Goal: Information Seeking & Learning: Learn about a topic

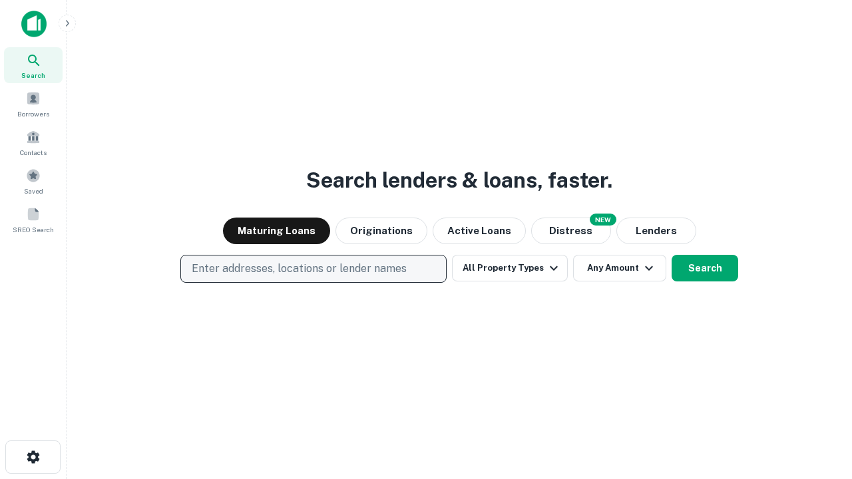
click at [313, 269] on p "Enter addresses, locations or lender names" at bounding box center [299, 269] width 215 height 16
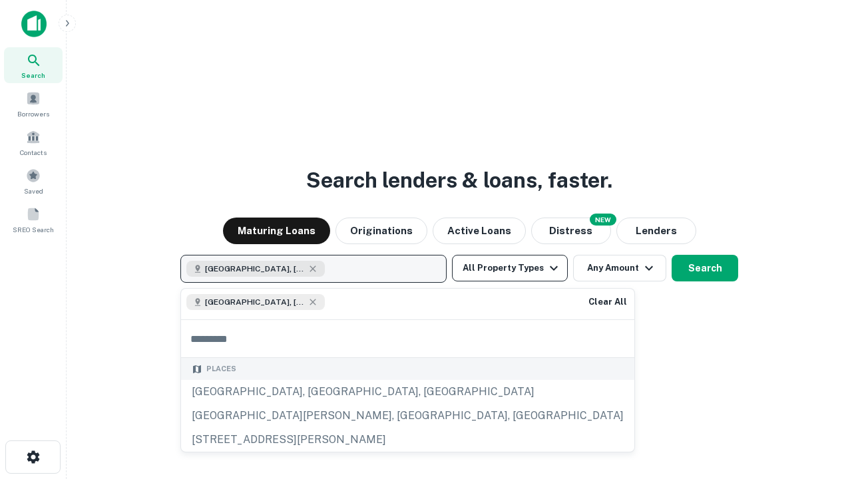
click at [510, 268] on button "All Property Types" at bounding box center [510, 268] width 116 height 27
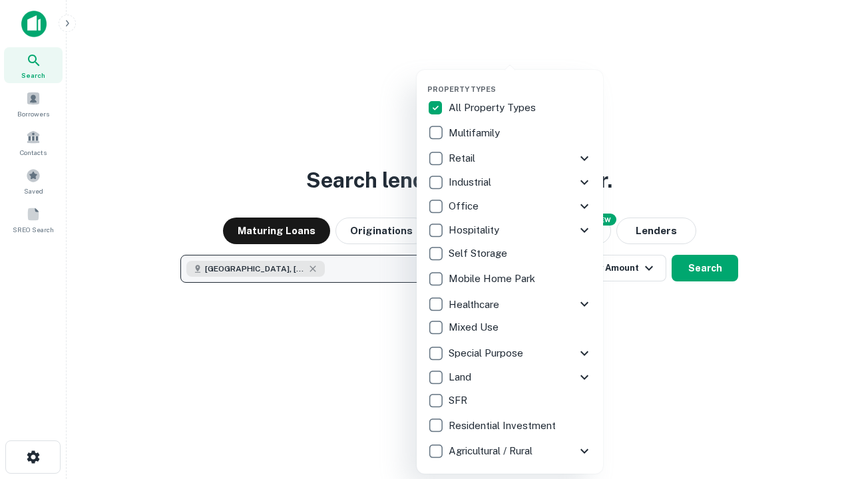
click at [521, 81] on button "button" at bounding box center [521, 81] width 186 height 1
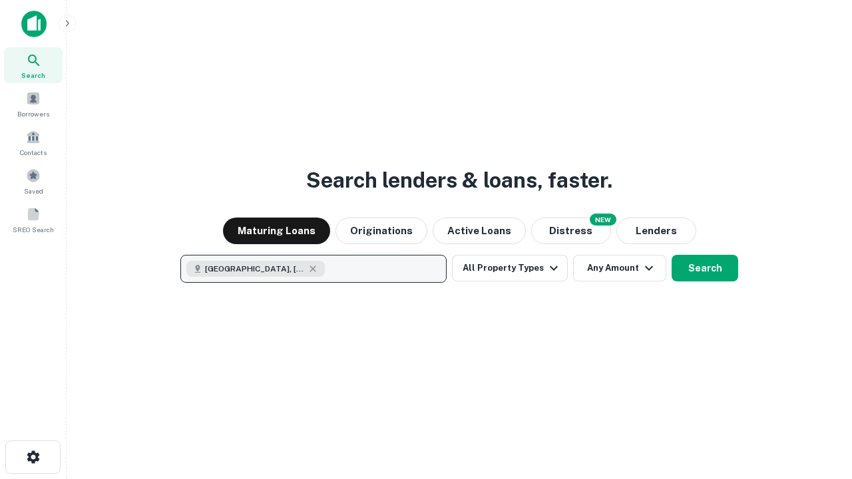
scroll to position [21, 0]
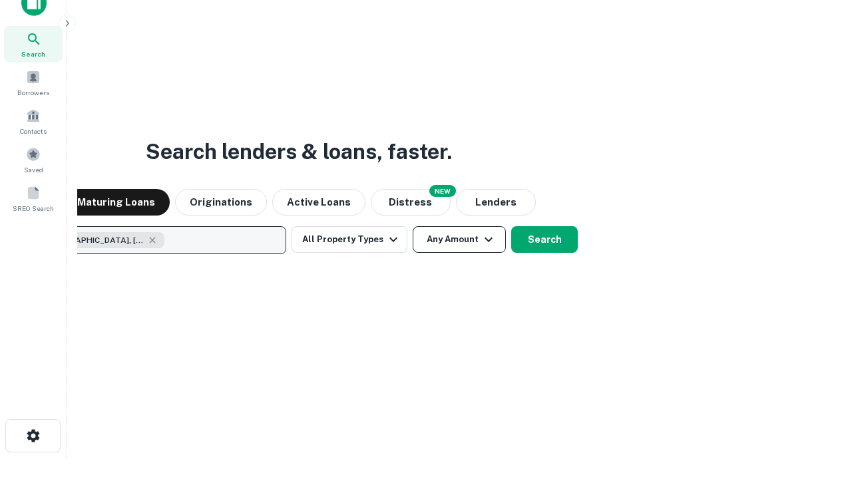
click at [413, 226] on button "Any Amount" at bounding box center [459, 239] width 93 height 27
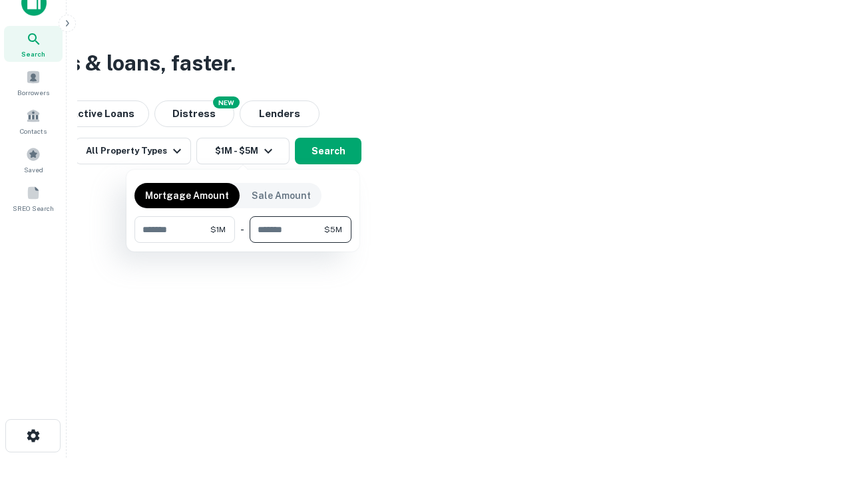
type input "*******"
click at [243, 243] on button "button" at bounding box center [243, 243] width 217 height 1
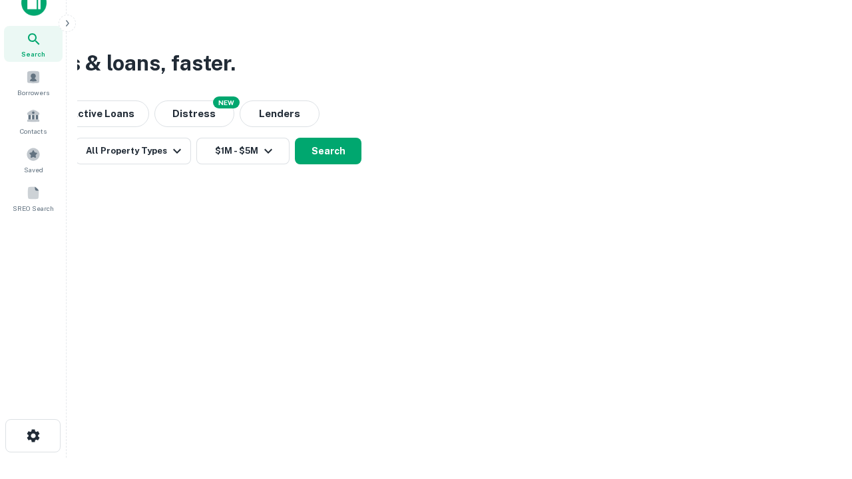
scroll to position [21, 0]
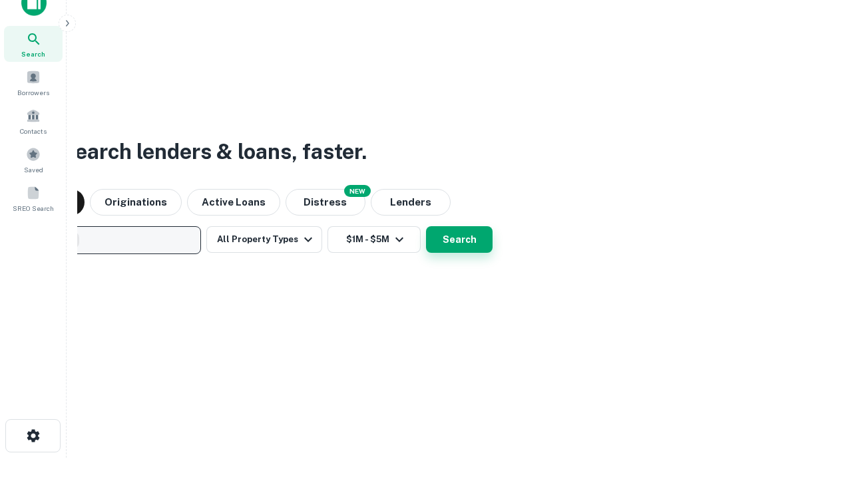
click at [426, 226] on button "Search" at bounding box center [459, 239] width 67 height 27
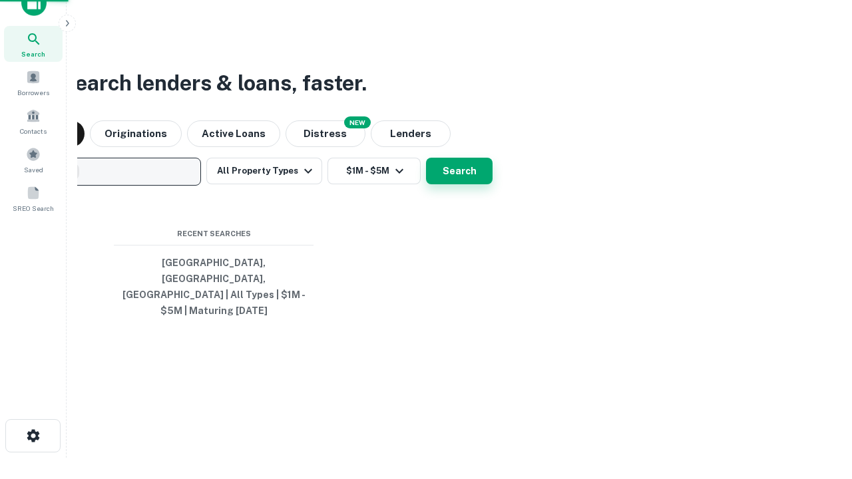
scroll to position [43, 377]
